Goal: Task Accomplishment & Management: Manage account settings

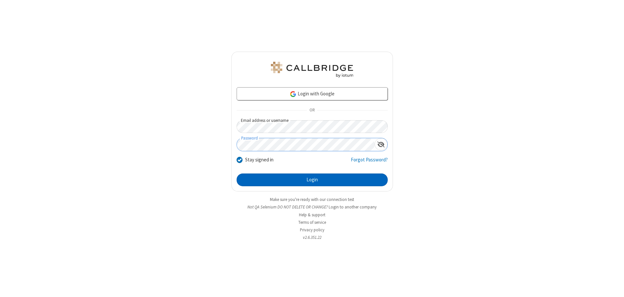
click at [312, 179] on button "Login" at bounding box center [312, 179] width 151 height 13
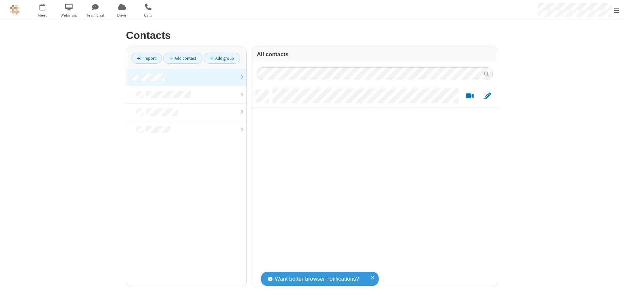
scroll to position [197, 241]
click at [186, 77] on link at bounding box center [186, 78] width 120 height 18
click at [183, 58] on link "Add contact" at bounding box center [182, 58] width 39 height 11
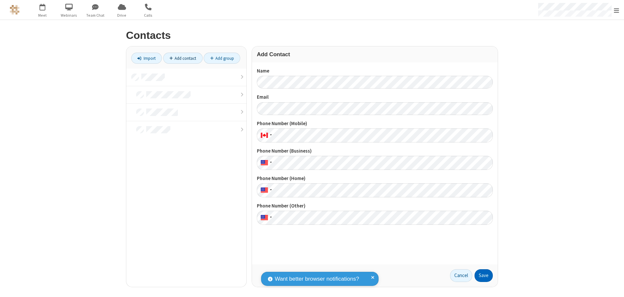
click at [484, 275] on button "Save" at bounding box center [483, 275] width 18 height 13
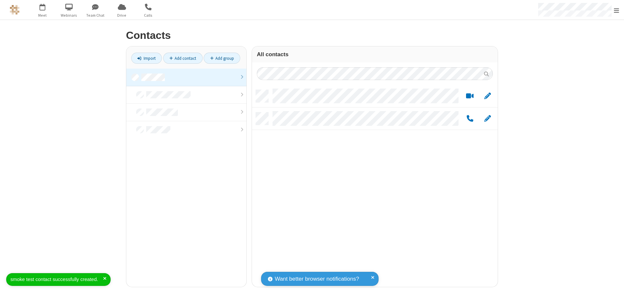
scroll to position [197, 241]
click at [183, 58] on link "Add contact" at bounding box center [182, 58] width 39 height 11
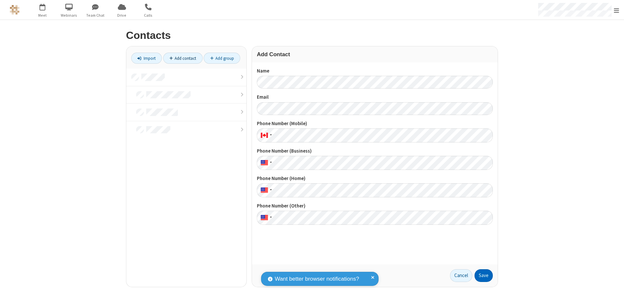
click at [484, 275] on button "Save" at bounding box center [483, 275] width 18 height 13
